Goal: Check status: Check status

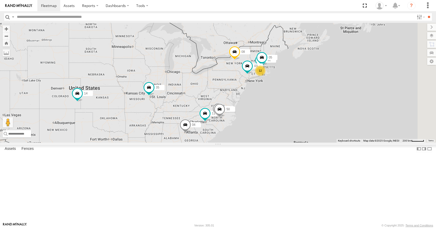
click at [274, 119] on div "12 35 14 08 12 05 04 11 26 50 03" at bounding box center [218, 83] width 436 height 120
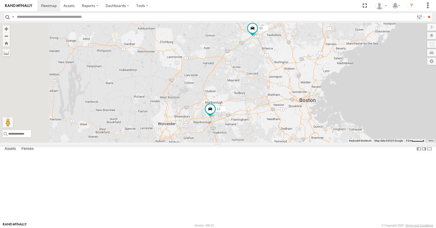
drag, startPoint x: 241, startPoint y: 112, endPoint x: 280, endPoint y: 98, distance: 41.3
click at [280, 98] on div "35 14 08 12 05 04 11 26 50 03 9" at bounding box center [218, 83] width 436 height 120
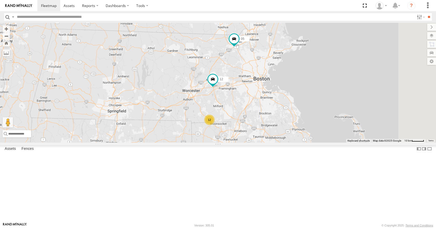
drag, startPoint x: 277, startPoint y: 94, endPoint x: 267, endPoint y: 86, distance: 12.4
click at [267, 86] on div "35 14 08 12 05 04 11 26 50 03 12" at bounding box center [218, 83] width 436 height 120
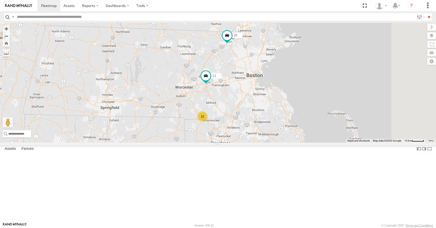
drag, startPoint x: 268, startPoint y: 80, endPoint x: 269, endPoint y: 84, distance: 4.0
click at [269, 84] on div "35 14 08 12 05 04 11 26 50 03 12" at bounding box center [218, 83] width 436 height 120
drag, startPoint x: 279, startPoint y: 85, endPoint x: 282, endPoint y: 87, distance: 3.9
click at [282, 87] on div "35 14 08 12 05 04 11 26 50 03 12" at bounding box center [218, 83] width 436 height 120
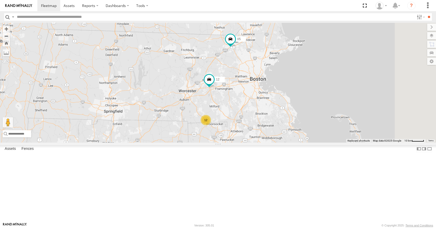
drag, startPoint x: 289, startPoint y: 83, endPoint x: 289, endPoint y: 87, distance: 3.6
click at [289, 87] on div "35 14 08 12 05 04 11 26 50 03 12" at bounding box center [218, 83] width 436 height 120
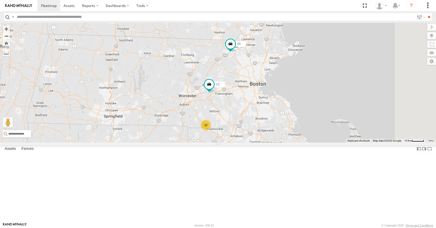
click at [283, 65] on div "35 14 08 12 05 04 11 26 50 03 12" at bounding box center [218, 83] width 436 height 120
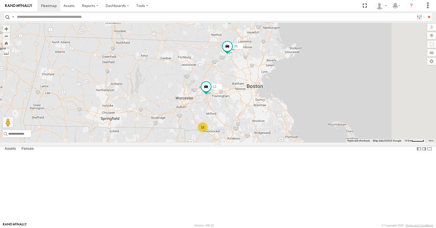
drag, startPoint x: 280, startPoint y: 56, endPoint x: 274, endPoint y: 60, distance: 7.8
click at [274, 60] on div "35 14 08 12 05 04 11 26 50 03 12" at bounding box center [218, 83] width 436 height 120
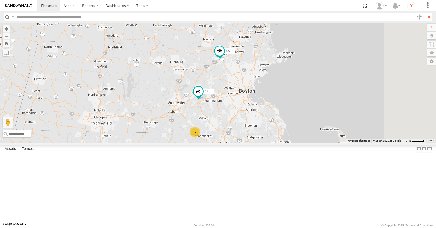
click at [277, 35] on div "35 14 08 12 05 04 11 26 50 03 12" at bounding box center [218, 83] width 436 height 120
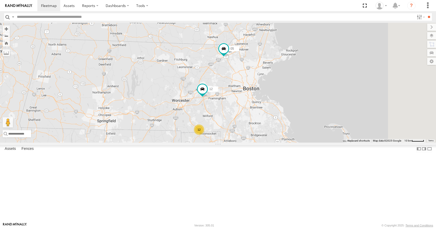
drag, startPoint x: 262, startPoint y: 120, endPoint x: 285, endPoint y: 98, distance: 32.1
click at [285, 98] on div "35 14 08 12 05 04 11 26 50 03 12" at bounding box center [218, 83] width 436 height 120
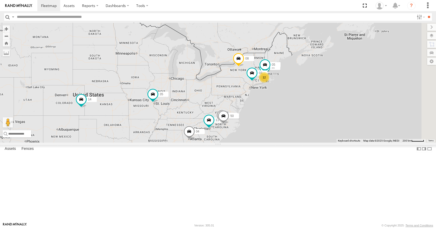
drag, startPoint x: 345, startPoint y: 105, endPoint x: 299, endPoint y: 126, distance: 50.2
click at [299, 126] on div "12 35 14 08 12 05 04 11 26 50 03" at bounding box center [218, 83] width 436 height 120
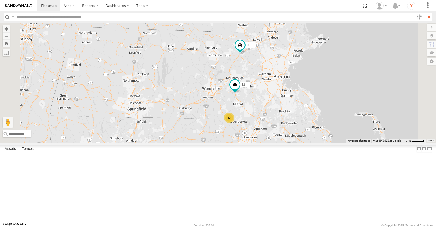
drag, startPoint x: 320, startPoint y: 102, endPoint x: 317, endPoint y: 113, distance: 11.9
click at [317, 113] on div "35 14 08 12 05 04 11 26 50 03 12" at bounding box center [218, 83] width 436 height 120
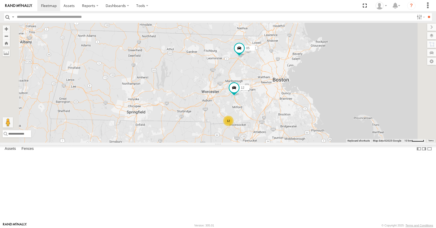
drag, startPoint x: 316, startPoint y: 113, endPoint x: 326, endPoint y: 101, distance: 15.6
click at [326, 101] on div "35 14 08 12 05 04 11 26 50 03 12" at bounding box center [218, 83] width 436 height 120
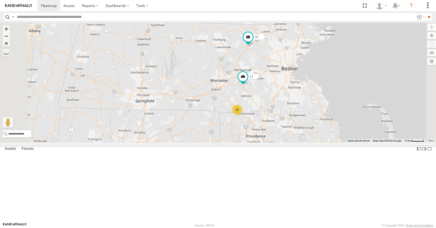
drag, startPoint x: 326, startPoint y: 101, endPoint x: 328, endPoint y: 99, distance: 3.1
click at [328, 99] on div "35 14 08 12 05 04 11 26 50 03 12" at bounding box center [218, 83] width 436 height 120
drag, startPoint x: 328, startPoint y: 91, endPoint x: 336, endPoint y: 83, distance: 10.6
click at [336, 83] on div "35 14 08 12 05 04 11 26 50 03 12" at bounding box center [218, 83] width 436 height 120
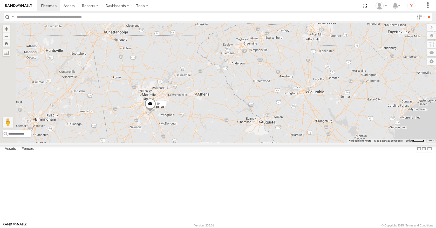
drag, startPoint x: 301, startPoint y: 167, endPoint x: 350, endPoint y: 81, distance: 98.5
click at [350, 81] on div "35 14 08 04 11 03 26" at bounding box center [218, 83] width 436 height 120
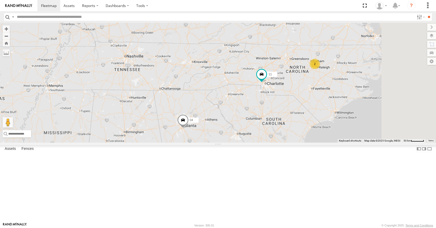
drag, startPoint x: 322, startPoint y: 110, endPoint x: 300, endPoint y: 148, distance: 44.2
click at [300, 143] on div "35 14 08 04 11 03 2" at bounding box center [218, 83] width 436 height 120
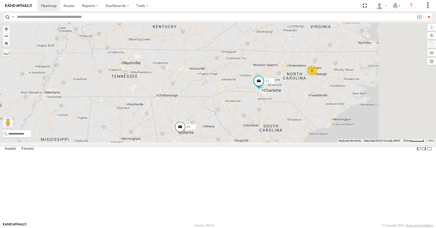
drag, startPoint x: 332, startPoint y: 81, endPoint x: 330, endPoint y: 88, distance: 8.0
click at [330, 88] on div "35 14 08 04 11 03 2" at bounding box center [218, 83] width 436 height 120
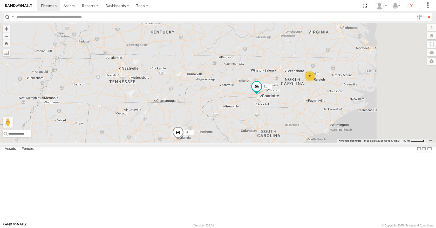
click at [328, 70] on div "35 14 08 04 11 03 2" at bounding box center [218, 83] width 436 height 120
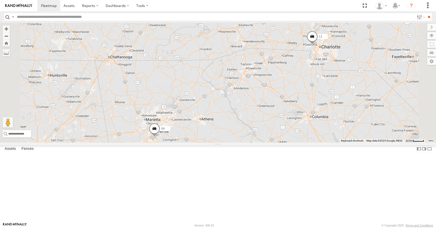
drag, startPoint x: 322, startPoint y: 136, endPoint x: 280, endPoint y: 124, distance: 43.8
click at [280, 124] on div "04 11 35 14 08 03" at bounding box center [218, 83] width 436 height 120
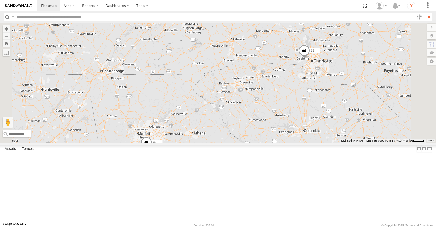
drag, startPoint x: 315, startPoint y: 64, endPoint x: 307, endPoint y: 78, distance: 16.6
click at [307, 78] on div "04 11 35 14 08 03" at bounding box center [218, 83] width 436 height 120
drag, startPoint x: 357, startPoint y: 61, endPoint x: 344, endPoint y: 67, distance: 13.9
click at [344, 67] on div "04 11 35 14 08 03" at bounding box center [218, 83] width 436 height 120
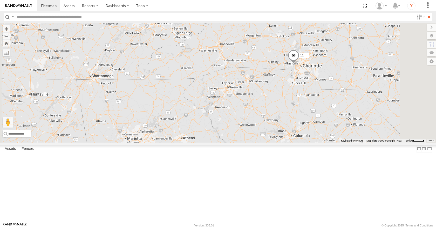
drag, startPoint x: 335, startPoint y: 59, endPoint x: 341, endPoint y: 56, distance: 6.6
click at [341, 56] on div "04 11 35 14 08 03" at bounding box center [218, 83] width 436 height 120
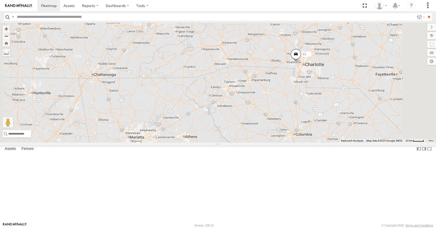
drag, startPoint x: 333, startPoint y: 44, endPoint x: 336, endPoint y: 45, distance: 3.5
click at [336, 45] on div "04 11 35 14 08 03" at bounding box center [218, 83] width 436 height 120
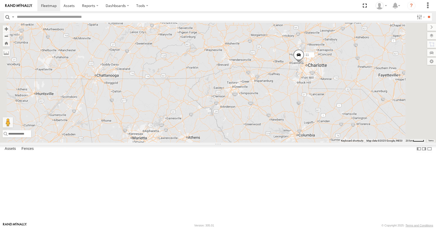
drag, startPoint x: 342, startPoint y: 58, endPoint x: 344, endPoint y: 54, distance: 4.8
click at [344, 54] on div "04 11 35 14 08 03" at bounding box center [218, 83] width 436 height 120
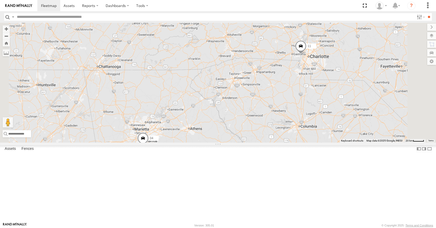
drag, startPoint x: 350, startPoint y: 68, endPoint x: 351, endPoint y: 63, distance: 6.0
click at [351, 63] on div "04 11 35 14 08 03" at bounding box center [218, 83] width 436 height 120
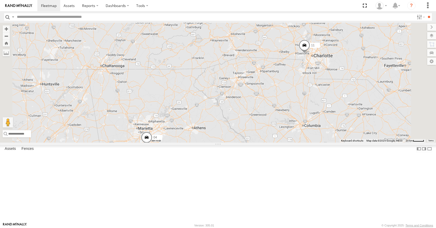
drag, startPoint x: 352, startPoint y: 72, endPoint x: 357, endPoint y: 74, distance: 4.8
click at [357, 74] on div "04 11 35 14 08 03" at bounding box center [218, 83] width 436 height 120
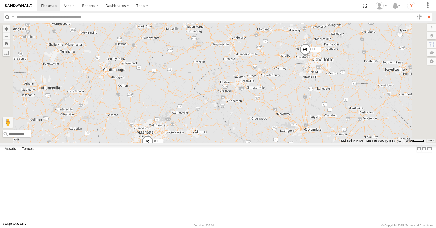
drag, startPoint x: 335, startPoint y: 61, endPoint x: 334, endPoint y: 64, distance: 3.6
click at [334, 64] on div "04 11 35 14 08 03" at bounding box center [218, 83] width 436 height 120
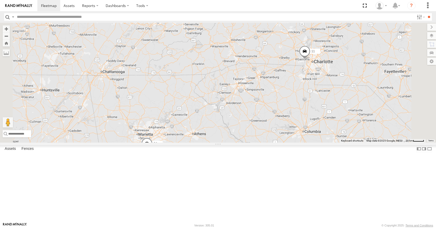
drag, startPoint x: 342, startPoint y: 34, endPoint x: 341, endPoint y: 37, distance: 3.2
click at [341, 37] on div "04 11 35 14 08 03" at bounding box center [218, 83] width 436 height 120
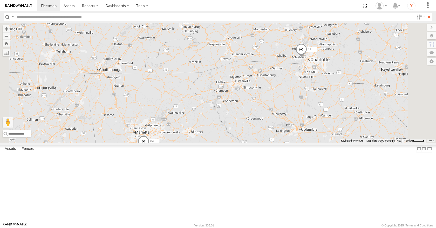
drag, startPoint x: 350, startPoint y: 61, endPoint x: 346, endPoint y: 57, distance: 6.1
click at [346, 57] on div "04 11 35 14 08 03" at bounding box center [218, 83] width 436 height 120
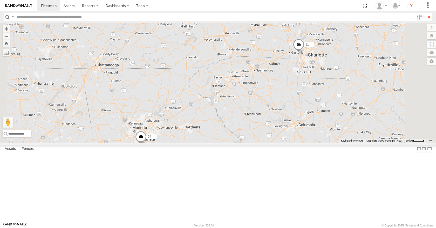
drag, startPoint x: 353, startPoint y: 69, endPoint x: 353, endPoint y: 65, distance: 4.7
click at [353, 65] on div "04 11 35 14 08 03" at bounding box center [218, 83] width 436 height 120
drag, startPoint x: 353, startPoint y: 82, endPoint x: 350, endPoint y: 80, distance: 4.3
click at [350, 80] on div "04 11 35 14 08 03" at bounding box center [218, 83] width 436 height 120
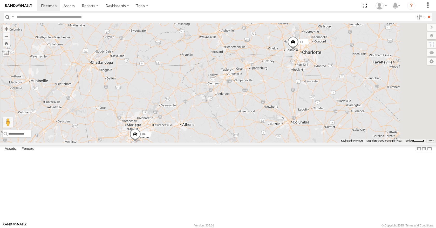
drag, startPoint x: 341, startPoint y: 86, endPoint x: 336, endPoint y: 89, distance: 6.0
click at [336, 89] on div "04 11 35 14 08 03" at bounding box center [218, 83] width 436 height 120
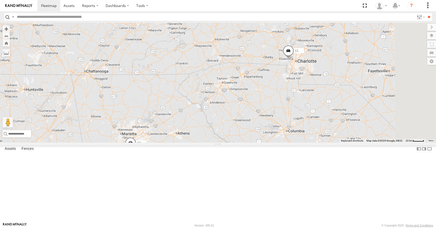
drag, startPoint x: 347, startPoint y: 93, endPoint x: 344, endPoint y: 102, distance: 9.8
click at [344, 102] on div "04 11 35 14 08 03" at bounding box center [218, 83] width 436 height 120
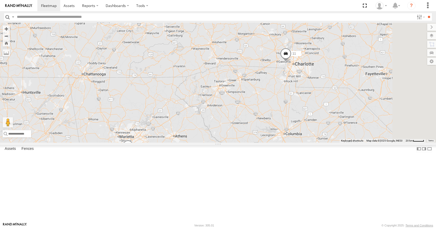
drag, startPoint x: 328, startPoint y: 113, endPoint x: 330, endPoint y: 108, distance: 5.2
click at [330, 108] on div "04 11 35 14 08 03" at bounding box center [218, 83] width 436 height 120
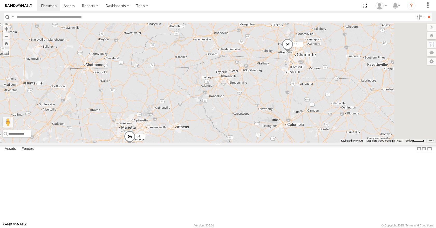
drag, startPoint x: 319, startPoint y: 119, endPoint x: 319, endPoint y: 113, distance: 6.0
click at [319, 113] on div "04 11 35 14 08 03" at bounding box center [218, 83] width 436 height 120
drag, startPoint x: 295, startPoint y: 112, endPoint x: 303, endPoint y: 109, distance: 8.9
click at [303, 109] on div "04 11 35 14 08 03" at bounding box center [218, 83] width 436 height 120
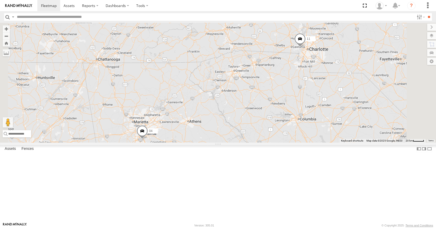
drag, startPoint x: 295, startPoint y: 111, endPoint x: 299, endPoint y: 106, distance: 6.2
click at [299, 106] on div "04 11 35 14 08 03" at bounding box center [218, 83] width 436 height 120
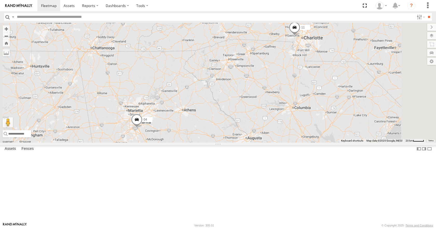
drag, startPoint x: 307, startPoint y: 110, endPoint x: 300, endPoint y: 98, distance: 14.5
click at [300, 98] on div "04 11 35 14 08 03" at bounding box center [218, 83] width 436 height 120
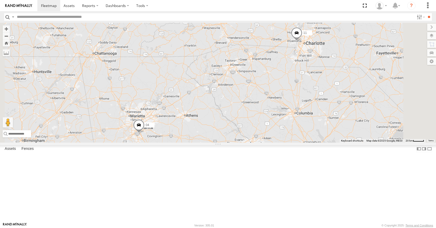
drag, startPoint x: 309, startPoint y: 104, endPoint x: 312, endPoint y: 111, distance: 7.3
click at [312, 111] on div "04 11 35 14 08 03" at bounding box center [218, 83] width 436 height 120
drag, startPoint x: 281, startPoint y: 103, endPoint x: 284, endPoint y: 113, distance: 10.0
click at [284, 113] on div "04 11 35 14 08 03" at bounding box center [218, 83] width 436 height 120
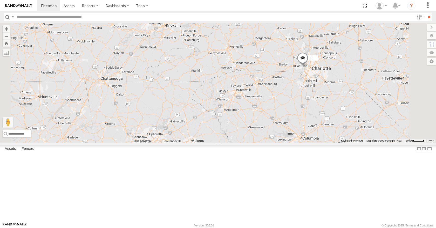
drag, startPoint x: 285, startPoint y: 119, endPoint x: 288, endPoint y: 135, distance: 16.8
click at [288, 135] on div "04 11 35 14 08 03" at bounding box center [218, 83] width 436 height 120
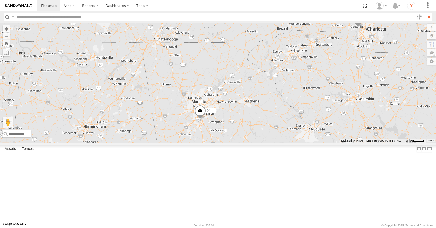
drag, startPoint x: 290, startPoint y: 140, endPoint x: 345, endPoint y: 99, distance: 68.6
click at [345, 99] on div "04 11 35 14 08 03" at bounding box center [218, 83] width 436 height 120
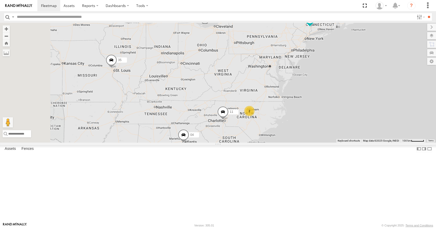
drag, startPoint x: 248, startPoint y: 79, endPoint x: 274, endPoint y: 128, distance: 54.9
click at [274, 128] on div "04 11 35 14 08 03 2" at bounding box center [218, 83] width 436 height 120
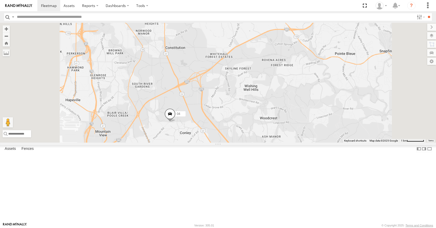
drag, startPoint x: 232, startPoint y: 207, endPoint x: 238, endPoint y: 160, distance: 47.1
click at [238, 143] on div "04 11 35 14 08 03 05" at bounding box center [218, 83] width 436 height 120
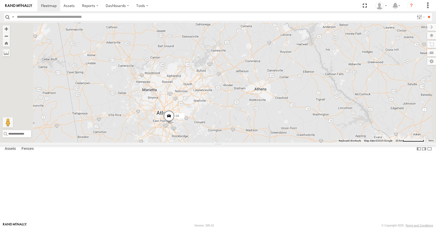
drag, startPoint x: 252, startPoint y: 101, endPoint x: 253, endPoint y: 131, distance: 29.9
click at [253, 131] on div "04 11 35 14 08 03 05" at bounding box center [218, 83] width 436 height 120
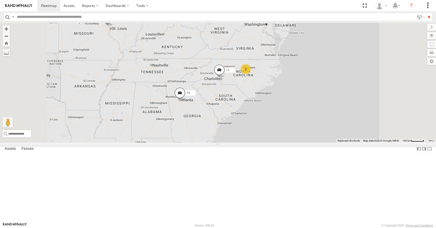
drag, startPoint x: 253, startPoint y: 103, endPoint x: 249, endPoint y: 105, distance: 3.9
click at [249, 105] on div "04 11 35 14 08 03 2" at bounding box center [218, 83] width 436 height 120
click at [254, 103] on div "04 11 35 14 08 03 2 12" at bounding box center [218, 83] width 436 height 120
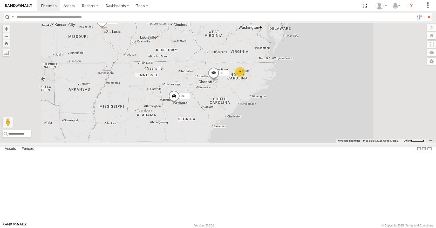
drag, startPoint x: 256, startPoint y: 113, endPoint x: 251, endPoint y: 116, distance: 5.8
click at [251, 116] on div "04 11 35 14 08 03 2 12" at bounding box center [218, 83] width 436 height 120
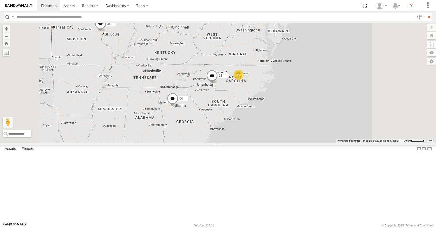
drag, startPoint x: 248, startPoint y: 101, endPoint x: 246, endPoint y: 104, distance: 3.3
click at [246, 104] on div "04 11 35 14 08 03 2 13" at bounding box center [218, 83] width 436 height 120
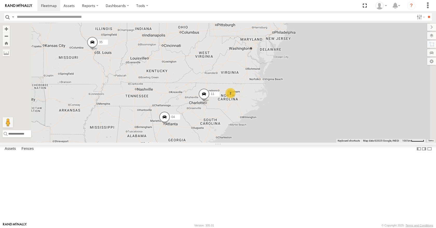
drag, startPoint x: 279, startPoint y: 60, endPoint x: 271, endPoint y: 79, distance: 20.8
click at [271, 79] on div "04 11 35 14 08 03 2 13" at bounding box center [218, 83] width 436 height 120
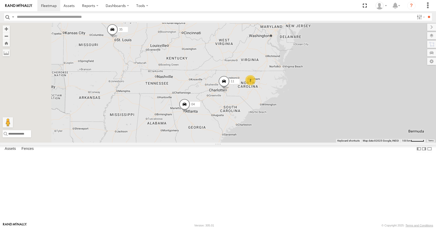
drag, startPoint x: 304, startPoint y: 52, endPoint x: 324, endPoint y: 39, distance: 23.7
click at [324, 39] on div "04 11 35 14 08 03 2 13 05" at bounding box center [218, 83] width 436 height 120
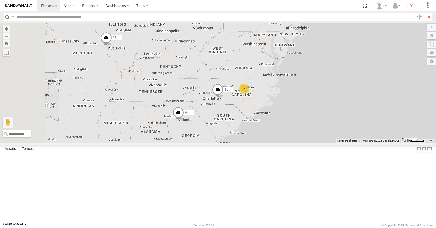
drag, startPoint x: 328, startPoint y: 38, endPoint x: 322, endPoint y: 48, distance: 11.6
click at [322, 48] on div "04 11 35 14 08 03 2 13 05" at bounding box center [218, 83] width 436 height 120
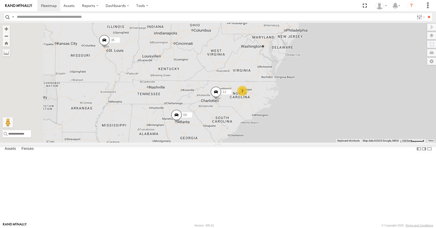
drag, startPoint x: 322, startPoint y: 48, endPoint x: 319, endPoint y: 51, distance: 3.7
click at [319, 51] on div "04 11 35 14 08 03 2 13 05" at bounding box center [218, 83] width 436 height 120
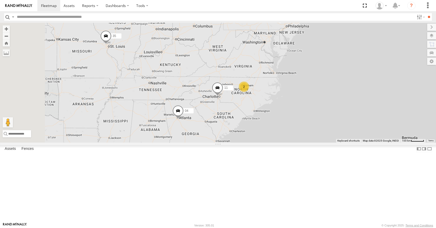
drag, startPoint x: 319, startPoint y: 51, endPoint x: 321, endPoint y: 46, distance: 4.8
click at [321, 46] on div "04 11 35 14 08 03 2 13 05" at bounding box center [218, 83] width 436 height 120
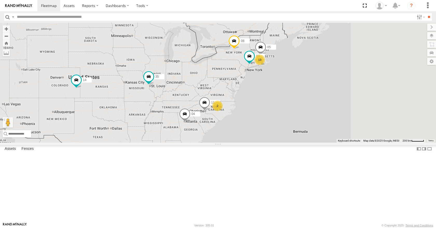
drag, startPoint x: 314, startPoint y: 102, endPoint x: 246, endPoint y: 107, distance: 68.4
click at [255, 106] on div "13 35 14 08 05 04 11 2 03" at bounding box center [218, 83] width 436 height 120
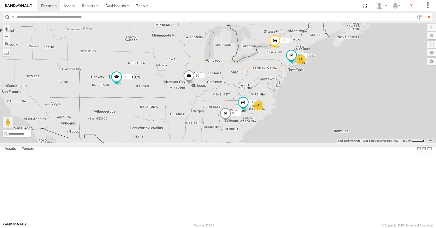
drag, startPoint x: 323, startPoint y: 115, endPoint x: 312, endPoint y: 118, distance: 10.7
click at [312, 118] on div "14 35 14 08 04 11 2 03" at bounding box center [218, 83] width 436 height 120
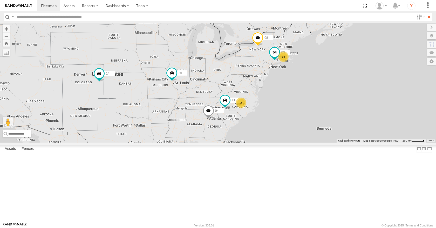
drag, startPoint x: 326, startPoint y: 113, endPoint x: 299, endPoint y: 113, distance: 27.2
click at [299, 113] on div "14 35 14 08 04 11 2 03" at bounding box center [218, 83] width 436 height 120
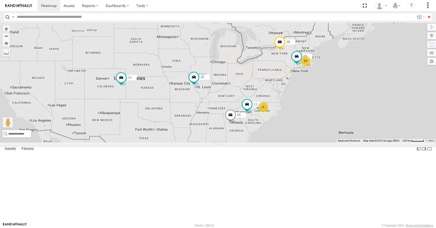
drag, startPoint x: 193, startPoint y: 99, endPoint x: 217, endPoint y: 103, distance: 23.4
click at [217, 103] on div "14 35 14 08 04 11 2 03" at bounding box center [218, 83] width 436 height 120
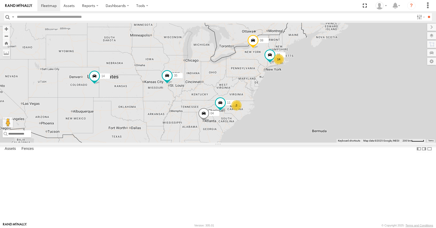
drag, startPoint x: 217, startPoint y: 103, endPoint x: 189, endPoint y: 101, distance: 27.5
click at [189, 101] on div "14 35 14 08 04 11 2 03" at bounding box center [218, 83] width 436 height 120
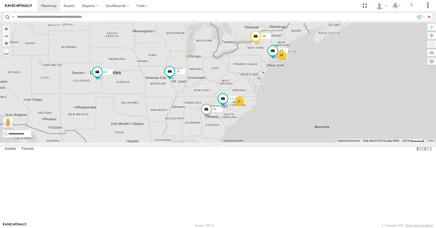
drag, startPoint x: 308, startPoint y: 114, endPoint x: 278, endPoint y: 113, distance: 29.3
click at [278, 113] on div "14 35 14 08 04 11 2 03" at bounding box center [218, 83] width 436 height 120
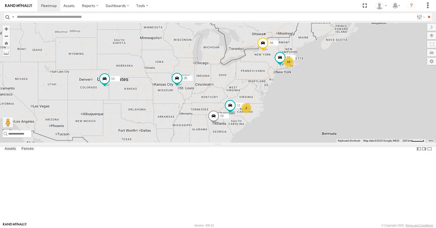
drag, startPoint x: 275, startPoint y: 96, endPoint x: 283, endPoint y: 104, distance: 11.7
click at [283, 104] on div "14 35 14 08 04 11 2 03" at bounding box center [218, 83] width 436 height 120
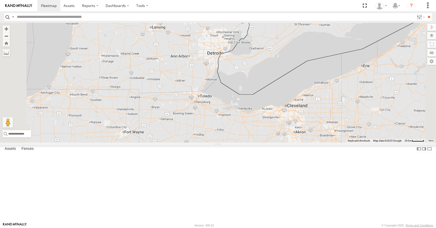
drag, startPoint x: 281, startPoint y: 92, endPoint x: 265, endPoint y: 117, distance: 30.7
click at [265, 117] on div "35 14 08 04 11 03" at bounding box center [218, 83] width 436 height 120
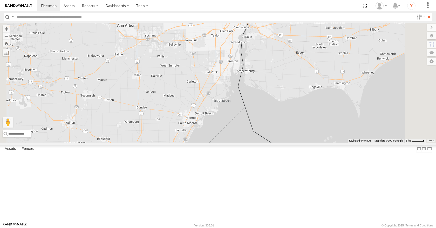
drag, startPoint x: 265, startPoint y: 115, endPoint x: 254, endPoint y: 120, distance: 11.2
click at [254, 120] on div "35 14 08 04 11 03" at bounding box center [218, 83] width 436 height 120
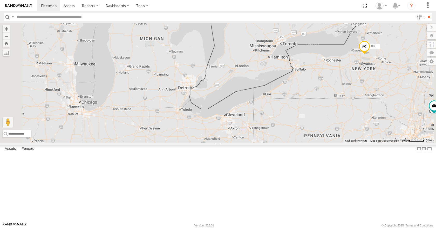
click at [246, 137] on div "35 14 08 04 11 03" at bounding box center [218, 83] width 436 height 120
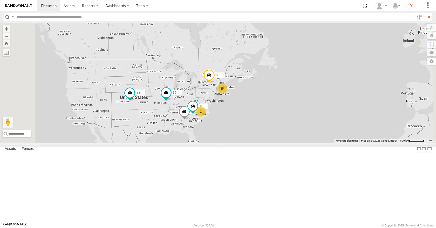
drag, startPoint x: 254, startPoint y: 145, endPoint x: 259, endPoint y: 134, distance: 11.7
click at [259, 134] on div "35 14 08 04 11 15 2" at bounding box center [218, 83] width 436 height 120
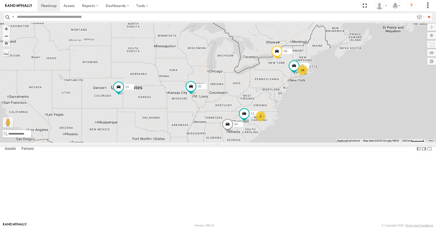
drag, startPoint x: 259, startPoint y: 134, endPoint x: 317, endPoint y: 120, distance: 59.8
click at [317, 120] on div "35 14 08 04 11 14 2 03" at bounding box center [218, 83] width 436 height 120
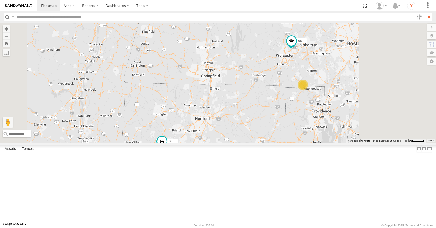
drag, startPoint x: 355, startPoint y: 87, endPoint x: 289, endPoint y: 153, distance: 93.0
click at [289, 143] on div "35 14 08 04 11 03 13 05" at bounding box center [218, 83] width 436 height 120
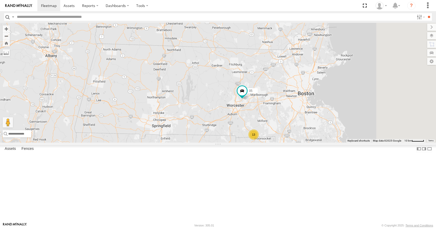
drag, startPoint x: 360, startPoint y: 105, endPoint x: 328, endPoint y: 117, distance: 35.0
click at [328, 117] on div "35 14 08 04 11 03 13 05" at bounding box center [218, 83] width 436 height 120
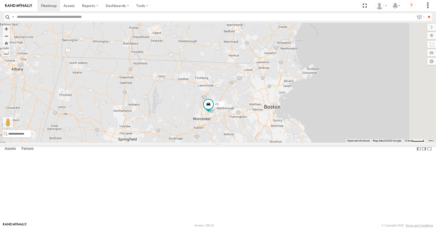
drag, startPoint x: 327, startPoint y: 99, endPoint x: 319, endPoint y: 102, distance: 9.4
click at [319, 102] on div "35 14 08 04 11 03 13 05" at bounding box center [218, 83] width 436 height 120
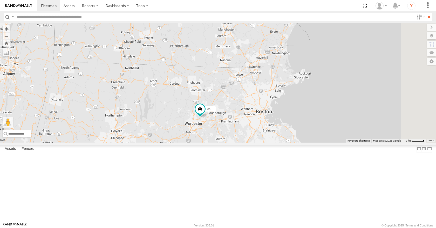
drag, startPoint x: 336, startPoint y: 91, endPoint x: 330, endPoint y: 96, distance: 7.7
click at [330, 96] on div "35 14 08 04 11 03 13 05" at bounding box center [218, 83] width 436 height 120
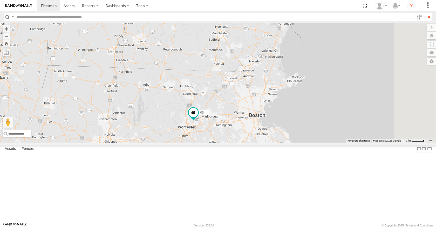
drag, startPoint x: 336, startPoint y: 88, endPoint x: 331, endPoint y: 89, distance: 4.9
click at [331, 89] on div "35 14 08 04 11 03 13 05" at bounding box center [218, 83] width 436 height 120
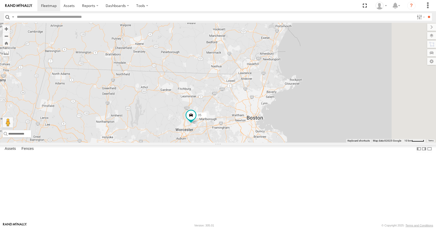
drag, startPoint x: 337, startPoint y: 98, endPoint x: 336, endPoint y: 101, distance: 3.0
click at [336, 101] on div "35 14 08 04 11 03 13 05" at bounding box center [218, 83] width 436 height 120
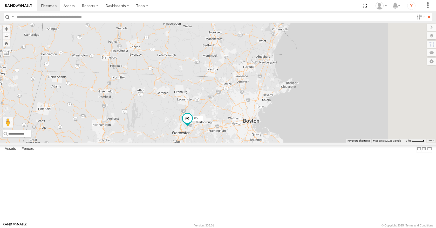
drag, startPoint x: 331, startPoint y: 83, endPoint x: 323, endPoint y: 87, distance: 8.8
click at [323, 87] on div "35 14 08 04 11 03 13 05" at bounding box center [218, 83] width 436 height 120
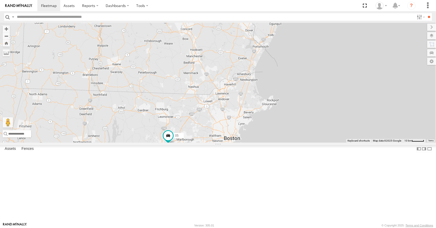
click at [313, 92] on div "35 14 08 04 11 03 13 05" at bounding box center [218, 83] width 436 height 120
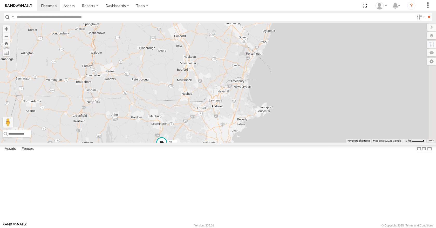
drag, startPoint x: 327, startPoint y: 84, endPoint x: 318, endPoint y: 101, distance: 19.5
click at [318, 101] on div "35 14 08 04 11 03 13 05" at bounding box center [218, 83] width 436 height 120
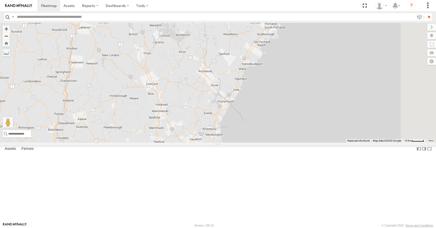
drag, startPoint x: 330, startPoint y: 75, endPoint x: 289, endPoint y: 155, distance: 89.8
click at [305, 105] on div "35 14 08 04 11 03 13 05" at bounding box center [218, 83] width 436 height 120
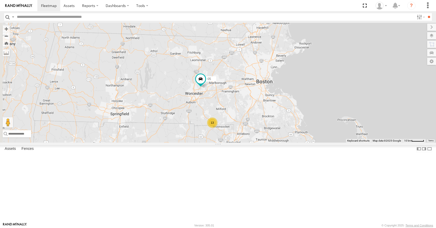
drag, startPoint x: 249, startPoint y: 192, endPoint x: 352, endPoint y: 40, distance: 183.4
click at [352, 40] on div "35 14 08 04 11 03 13 05" at bounding box center [218, 83] width 436 height 120
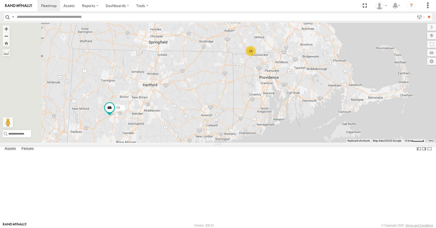
drag, startPoint x: 308, startPoint y: 144, endPoint x: 339, endPoint y: 81, distance: 70.4
click at [339, 81] on div "35 14 08 04 11 03 13 05" at bounding box center [218, 83] width 436 height 120
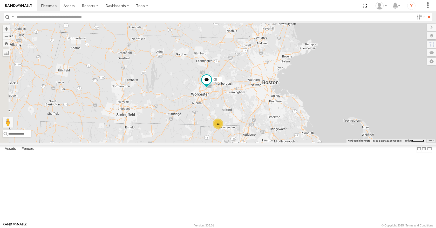
drag, startPoint x: 339, startPoint y: 82, endPoint x: 303, endPoint y: 160, distance: 86.0
click at [303, 143] on div "35 14 08 04 11 03 13 05" at bounding box center [218, 83] width 436 height 120
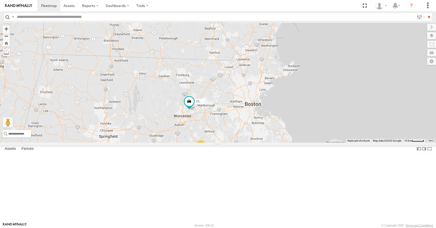
drag, startPoint x: 343, startPoint y: 101, endPoint x: 329, endPoint y: 117, distance: 21.6
click at [329, 117] on div "35 14 08 04 11 03 13 05" at bounding box center [218, 83] width 436 height 120
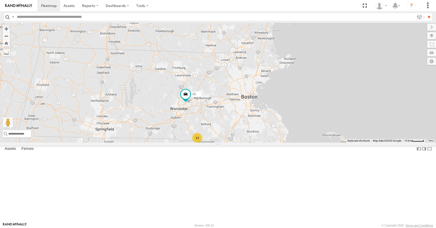
drag, startPoint x: 315, startPoint y: 153, endPoint x: 309, endPoint y: 140, distance: 13.7
click at [309, 140] on div "35 14 08 04 11 03 13 05" at bounding box center [218, 83] width 436 height 120
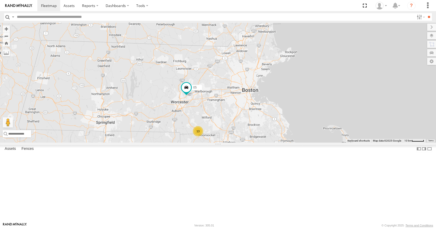
drag, startPoint x: 315, startPoint y: 127, endPoint x: 316, endPoint y: 120, distance: 7.6
click at [316, 120] on div "35 14 08 04 11 03 13 05" at bounding box center [218, 83] width 436 height 120
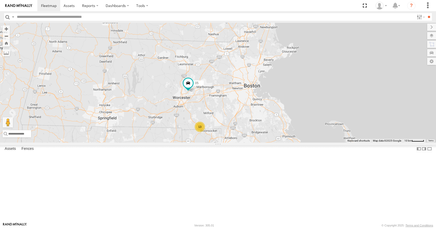
drag, startPoint x: 309, startPoint y: 150, endPoint x: 311, endPoint y: 145, distance: 5.2
click at [311, 143] on div "35 14 08 04 11 03 13 05" at bounding box center [218, 83] width 436 height 120
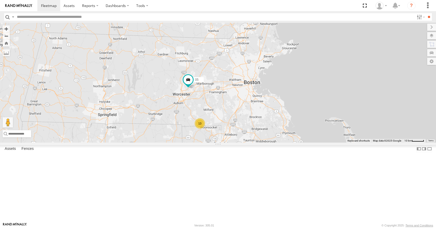
drag, startPoint x: 314, startPoint y: 118, endPoint x: 314, endPoint y: 111, distance: 6.7
click at [314, 111] on div "35 14 08 04 11 03 13 05" at bounding box center [218, 83] width 436 height 120
drag, startPoint x: 314, startPoint y: 132, endPoint x: 307, endPoint y: 143, distance: 13.7
click at [307, 143] on div "35 14 08 04 11 03 13 05" at bounding box center [218, 83] width 436 height 120
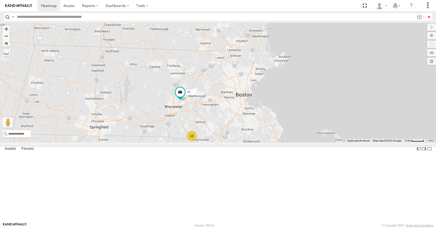
drag, startPoint x: 307, startPoint y: 127, endPoint x: 306, endPoint y: 130, distance: 3.4
click at [306, 130] on div "35 14 08 04 11 03 13 05" at bounding box center [218, 83] width 436 height 120
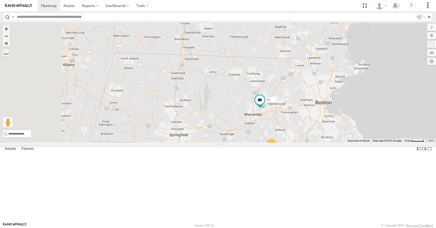
drag, startPoint x: 242, startPoint y: 92, endPoint x: 326, endPoint y: 100, distance: 84.4
click at [326, 100] on div "35 14 08 04 11 03 13 05" at bounding box center [218, 83] width 436 height 120
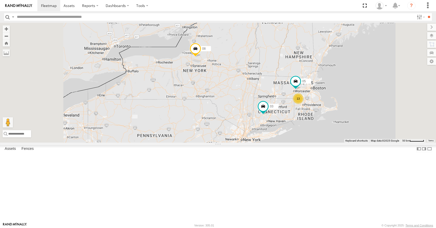
drag, startPoint x: 290, startPoint y: 81, endPoint x: 299, endPoint y: 103, distance: 23.4
click at [299, 103] on div "35 14 08 04 11 03 05 13" at bounding box center [218, 83] width 436 height 120
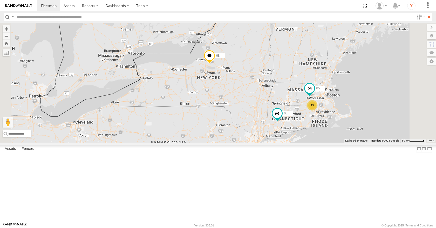
drag, startPoint x: 299, startPoint y: 103, endPoint x: 313, endPoint y: 110, distance: 15.7
click at [313, 110] on div "35 14 08 04 11 03 05 13" at bounding box center [218, 83] width 436 height 120
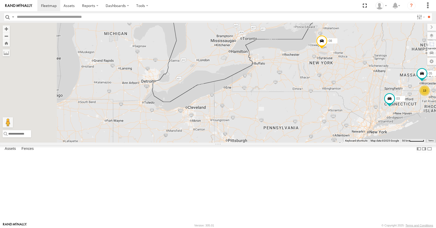
drag, startPoint x: 197, startPoint y: 131, endPoint x: 310, endPoint y: 116, distance: 113.8
click at [310, 116] on div "35 14 08 04 11 03 05 13" at bounding box center [218, 83] width 436 height 120
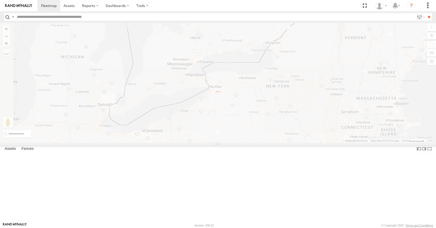
drag, startPoint x: 322, startPoint y: 114, endPoint x: 261, endPoint y: 137, distance: 65.9
click at [261, 137] on div at bounding box center [218, 83] width 436 height 120
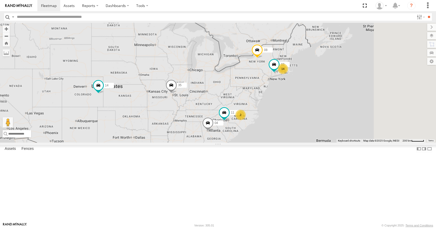
drag, startPoint x: 318, startPoint y: 117, endPoint x: 287, endPoint y: 130, distance: 33.2
click at [287, 130] on div "08 03 14 35 14 04 11 2" at bounding box center [218, 83] width 436 height 120
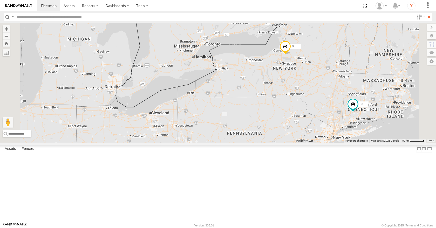
drag, startPoint x: 323, startPoint y: 99, endPoint x: 288, endPoint y: 123, distance: 42.7
click at [288, 123] on div "08 03 35 14 04 11" at bounding box center [218, 83] width 436 height 120
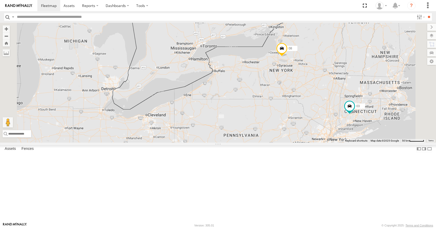
drag, startPoint x: 302, startPoint y: 115, endPoint x: 284, endPoint y: 138, distance: 28.9
click at [284, 138] on div "08 03 35 14 04 11" at bounding box center [218, 83] width 436 height 120
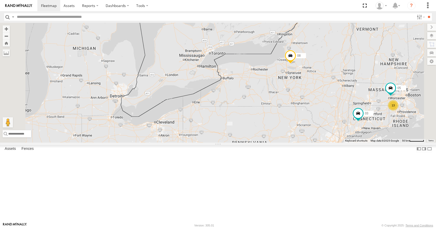
drag, startPoint x: 283, startPoint y: 137, endPoint x: 307, endPoint y: 122, distance: 28.3
click at [307, 122] on div "08 03 35 14 04 11 13 05" at bounding box center [218, 83] width 436 height 120
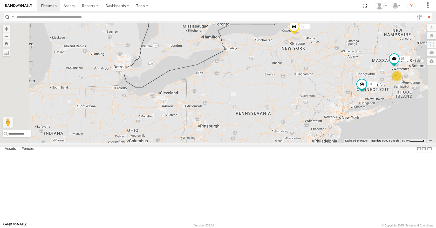
drag, startPoint x: 189, startPoint y: 143, endPoint x: 193, endPoint y: 112, distance: 30.8
click at [193, 112] on div "08 03 35 14 04 11 13 05" at bounding box center [218, 83] width 436 height 120
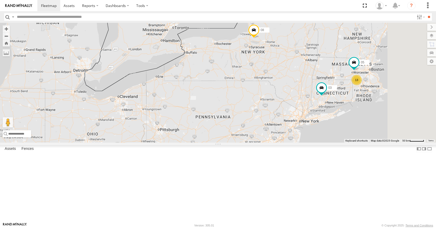
drag, startPoint x: 316, startPoint y: 116, endPoint x: 192, endPoint y: 140, distance: 126.0
click at [192, 140] on div "08 03 35 14 04 11 13 05" at bounding box center [218, 83] width 436 height 120
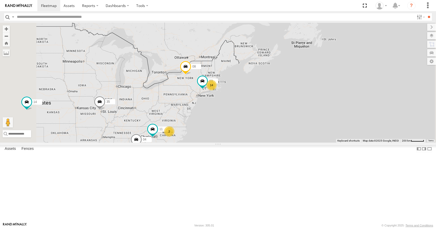
drag, startPoint x: 200, startPoint y: 132, endPoint x: 242, endPoint y: 125, distance: 43.0
click at [242, 125] on div "08 03 35 14 04 11 14 2" at bounding box center [218, 83] width 436 height 120
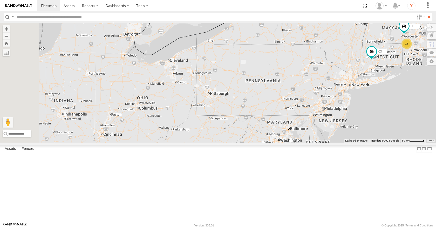
drag, startPoint x: 238, startPoint y: 124, endPoint x: 320, endPoint y: 79, distance: 93.3
click at [320, 79] on div "08 03 35 14 04 11 13 05" at bounding box center [218, 83] width 436 height 120
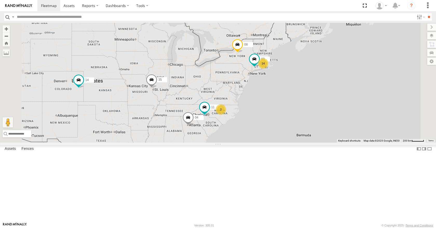
drag, startPoint x: 311, startPoint y: 84, endPoint x: 286, endPoint y: 106, distance: 33.1
click at [286, 106] on div "08 03 35 14 04 11 14 2" at bounding box center [218, 83] width 436 height 120
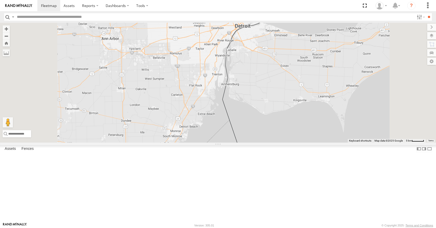
drag, startPoint x: 250, startPoint y: 78, endPoint x: 250, endPoint y: 95, distance: 16.9
click at [250, 95] on div "08 03 35 14 04 11" at bounding box center [218, 83] width 436 height 120
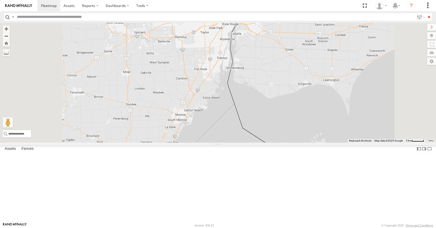
drag, startPoint x: 247, startPoint y: 122, endPoint x: 253, endPoint y: 92, distance: 30.4
click at [253, 92] on div "08 03 35 14 04 11" at bounding box center [218, 83] width 436 height 120
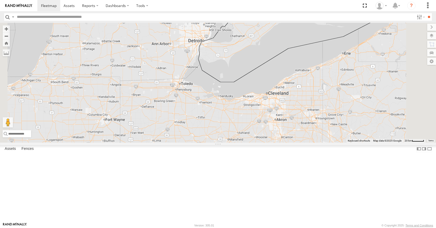
drag, startPoint x: 253, startPoint y: 110, endPoint x: 247, endPoint y: 95, distance: 15.6
click at [247, 95] on div "08 03 35 14 04 11" at bounding box center [218, 83] width 436 height 120
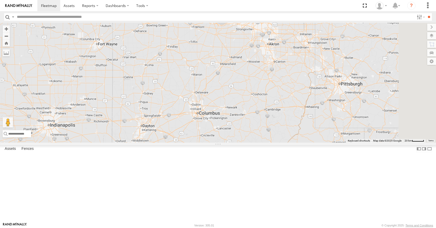
drag, startPoint x: 331, startPoint y: 158, endPoint x: 327, endPoint y: 79, distance: 78.9
click at [327, 79] on div "08 03 35 14 04 11" at bounding box center [218, 83] width 436 height 120
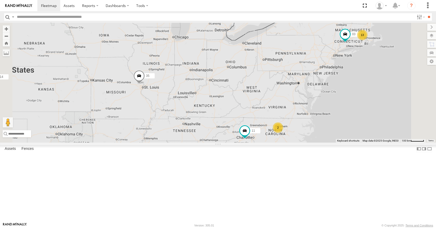
drag, startPoint x: 335, startPoint y: 105, endPoint x: 288, endPoint y: 122, distance: 50.1
click at [288, 122] on div "08 03 35 14 04 11 13 2" at bounding box center [218, 83] width 436 height 120
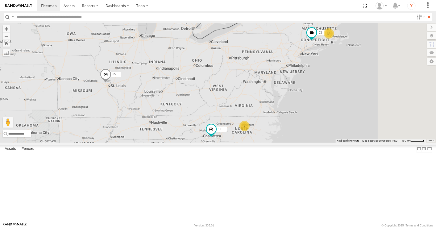
drag, startPoint x: 287, startPoint y: 122, endPoint x: 284, endPoint y: 110, distance: 13.1
click at [284, 110] on div "08 03 35 14 04 11 14 2" at bounding box center [218, 83] width 436 height 120
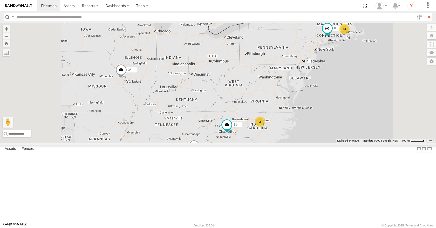
drag, startPoint x: 259, startPoint y: 125, endPoint x: 278, endPoint y: 122, distance: 19.0
click at [278, 122] on div "08 03 35 14 04 11 14 2" at bounding box center [218, 83] width 436 height 120
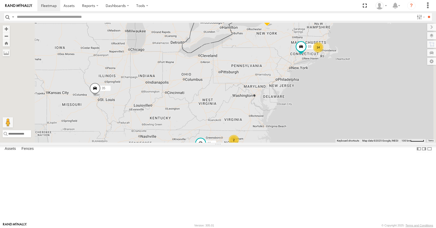
drag, startPoint x: 290, startPoint y: 107, endPoint x: 281, endPoint y: 101, distance: 10.9
click at [281, 101] on div "08 03 35 14 04 11 14 2" at bounding box center [218, 83] width 436 height 120
click at [271, 57] on div "08 03 35 14 04 11 14 2" at bounding box center [218, 83] width 436 height 120
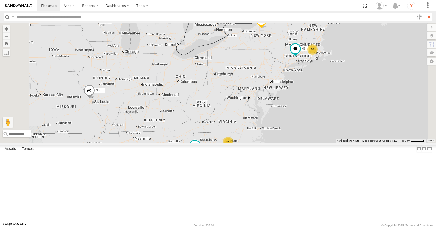
drag, startPoint x: 275, startPoint y: 54, endPoint x: 271, endPoint y: 58, distance: 5.1
click at [271, 58] on div "08 03 35 14 04 11 14 2" at bounding box center [218, 83] width 436 height 120
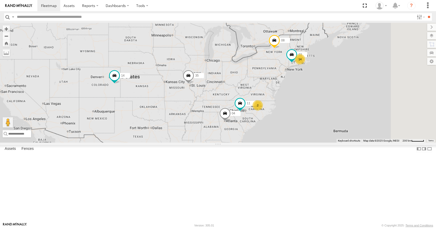
drag, startPoint x: 327, startPoint y: 113, endPoint x: 315, endPoint y: 117, distance: 12.7
click at [315, 117] on div "14 35 14 08 04 11 2 03" at bounding box center [218, 83] width 436 height 120
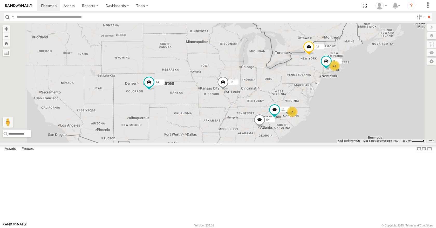
drag, startPoint x: 239, startPoint y: 129, endPoint x: 275, endPoint y: 135, distance: 36.4
click at [275, 135] on div "14 35 14 08 04 11 2 03" at bounding box center [218, 83] width 436 height 120
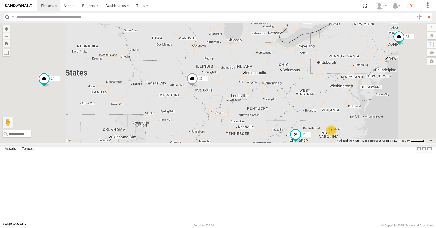
drag, startPoint x: 311, startPoint y: 141, endPoint x: 317, endPoint y: 119, distance: 23.0
click at [317, 119] on div "35 14 08 04 11 03 2" at bounding box center [218, 83] width 436 height 120
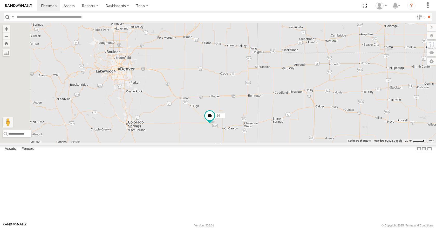
drag, startPoint x: 168, startPoint y: 126, endPoint x: 251, endPoint y: 138, distance: 83.9
click at [251, 138] on div "35 14 08 04 11 03" at bounding box center [218, 83] width 436 height 120
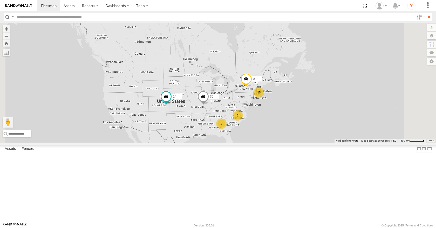
drag, startPoint x: 317, startPoint y: 139, endPoint x: 296, endPoint y: 136, distance: 20.9
click at [296, 136] on div "35 14 08 15 2 2" at bounding box center [218, 83] width 436 height 120
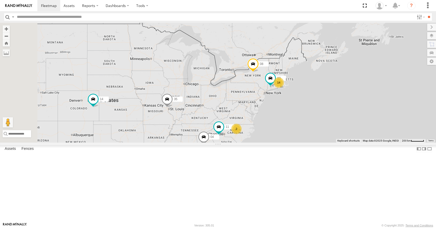
drag, startPoint x: 284, startPoint y: 138, endPoint x: 299, endPoint y: 131, distance: 16.7
click at [299, 131] on div "35 14 08 14 04 11 2 03" at bounding box center [218, 83] width 436 height 120
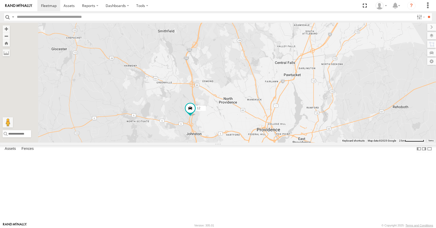
drag, startPoint x: 244, startPoint y: 90, endPoint x: 259, endPoint y: 111, distance: 25.6
click at [259, 111] on div "35 14 08 04 11 03 12 05" at bounding box center [218, 83] width 436 height 120
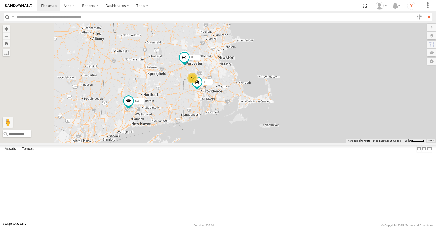
drag, startPoint x: 212, startPoint y: 96, endPoint x: 234, endPoint y: 90, distance: 22.8
click at [234, 90] on div "35 14 08 04 11 03 12 05 12" at bounding box center [218, 83] width 436 height 120
